Goal: Task Accomplishment & Management: Manage account settings

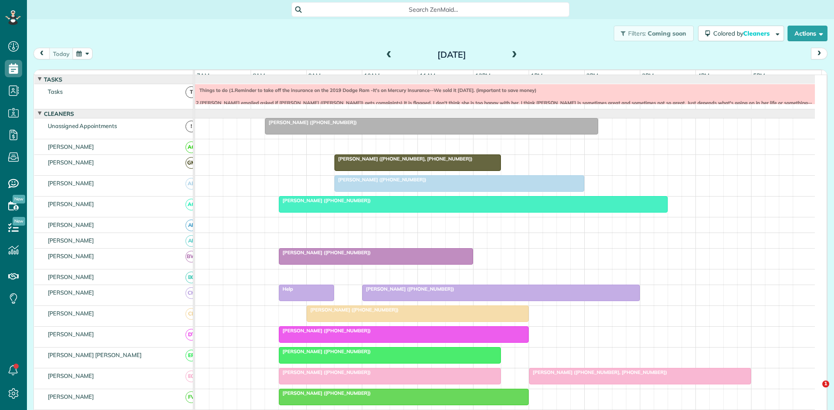
click at [509, 56] on span at bounding box center [514, 55] width 10 height 8
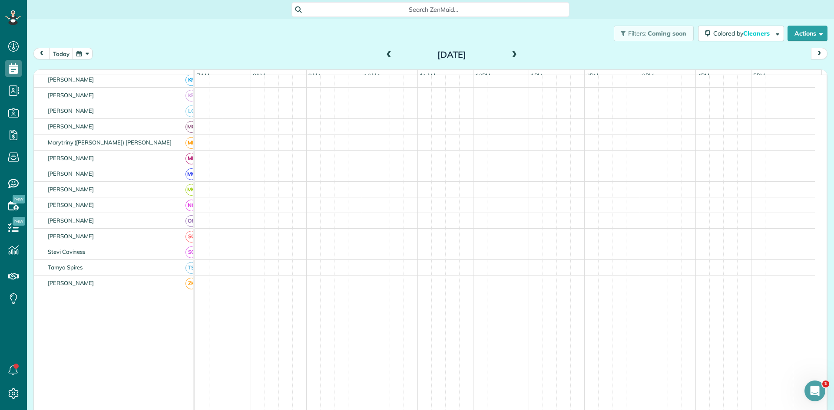
click at [509, 56] on span at bounding box center [514, 55] width 10 height 8
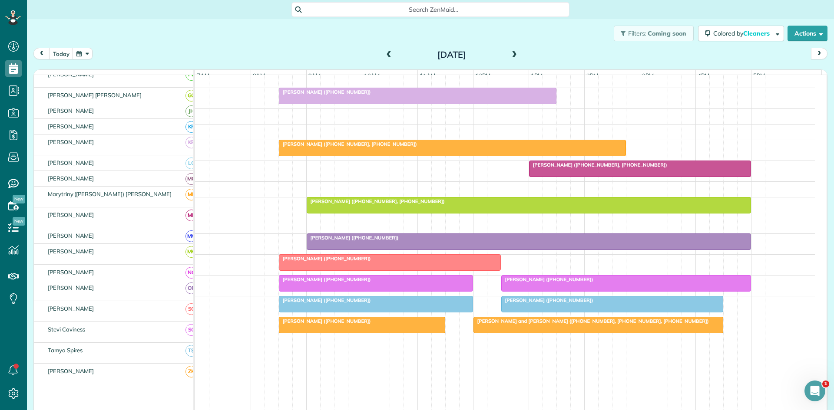
scroll to position [350, 0]
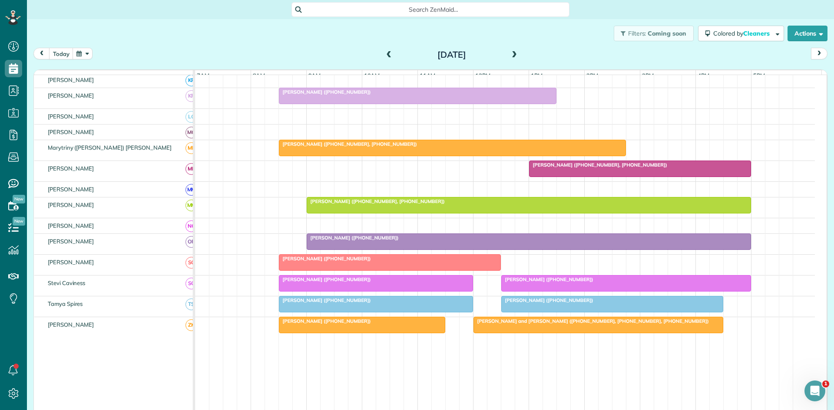
click at [534, 304] on span "[PERSON_NAME] ([PHONE_NUMBER])" at bounding box center [547, 300] width 93 height 6
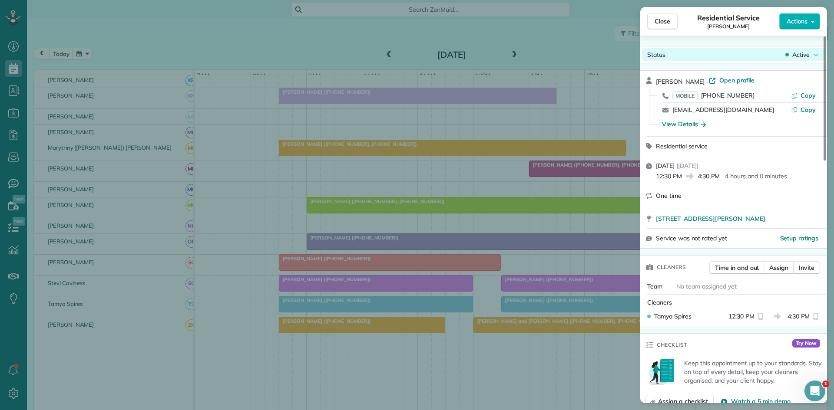
drag, startPoint x: 789, startPoint y: 61, endPoint x: 791, endPoint y: 56, distance: 5.2
click at [789, 61] on div "Status Active" at bounding box center [733, 54] width 187 height 17
click at [791, 56] on div "Active" at bounding box center [801, 54] width 36 height 9
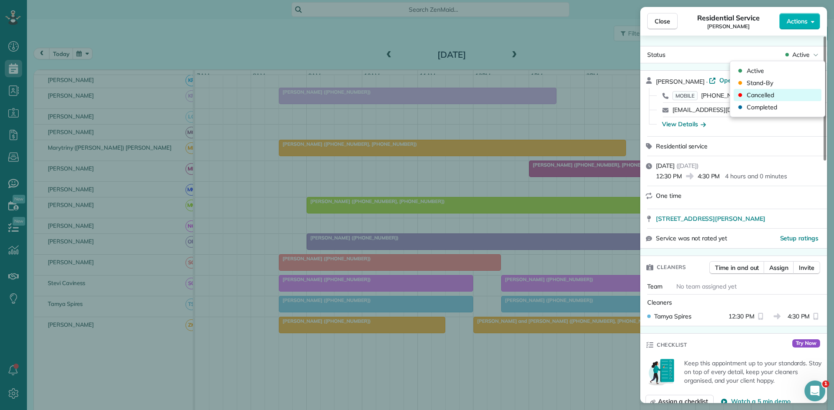
click at [751, 99] on span "Cancelled" at bounding box center [759, 95] width 27 height 9
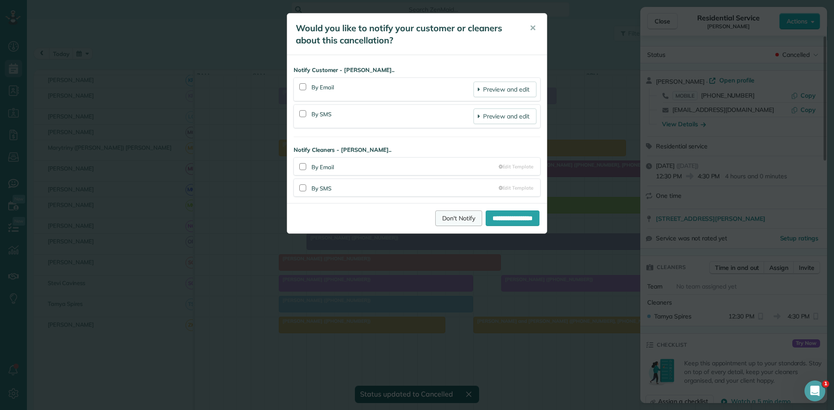
click at [445, 220] on link "Don't Notify" at bounding box center [458, 219] width 47 height 16
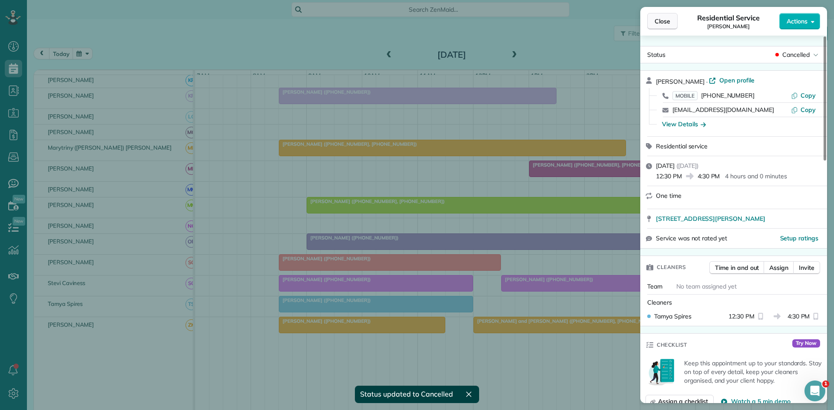
click at [659, 25] on span "Close" at bounding box center [662, 21] width 16 height 9
